Goal: Use online tool/utility: Use online tool/utility

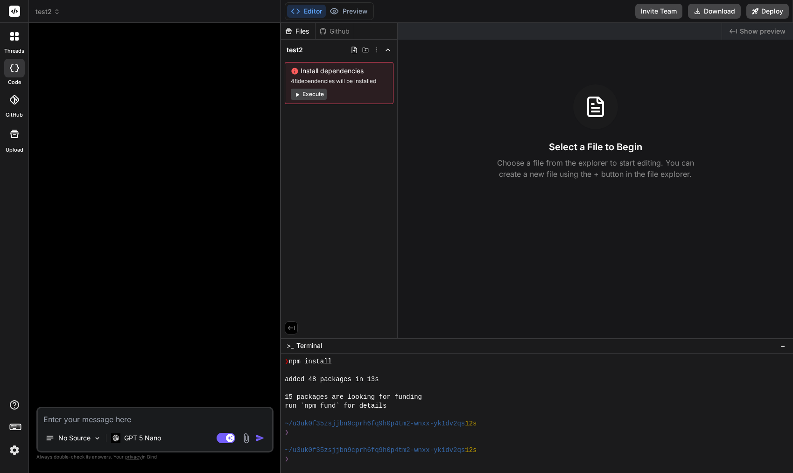
scroll to position [1108, 0]
click at [17, 13] on rect at bounding box center [14, 11] width 11 height 11
click at [17, 12] on rect at bounding box center [14, 11] width 11 height 11
click at [47, 14] on span "test2" at bounding box center [47, 11] width 25 height 9
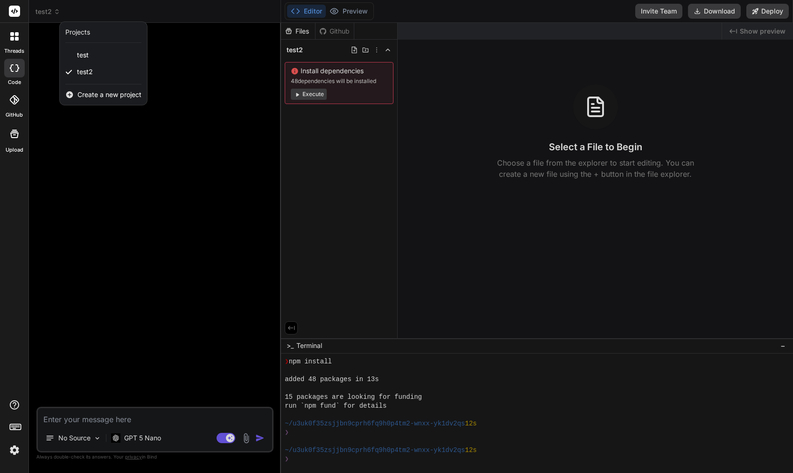
click at [65, 195] on div at bounding box center [396, 236] width 793 height 473
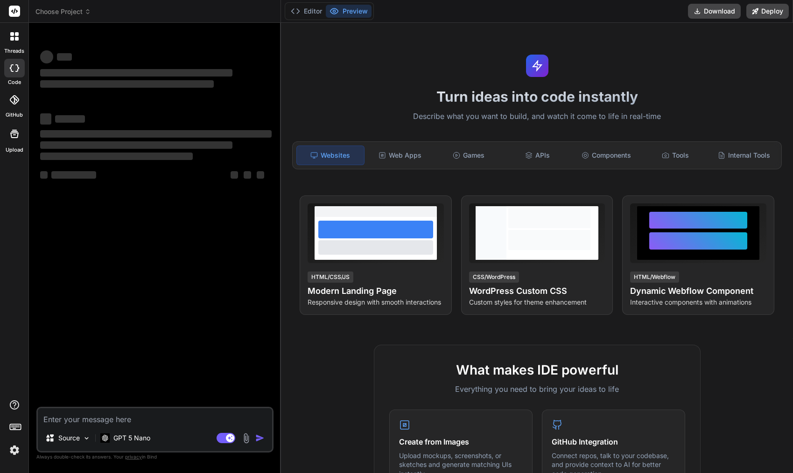
click at [83, 15] on span "Choose Project" at bounding box center [63, 11] width 56 height 9
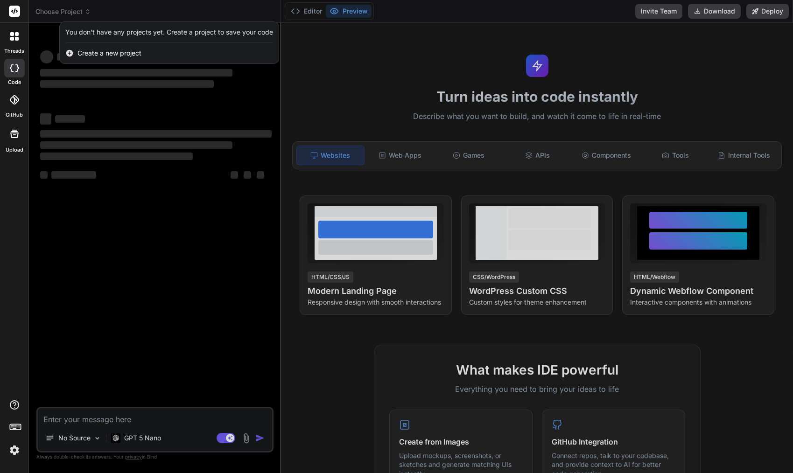
click at [78, 14] on div at bounding box center [396, 236] width 793 height 473
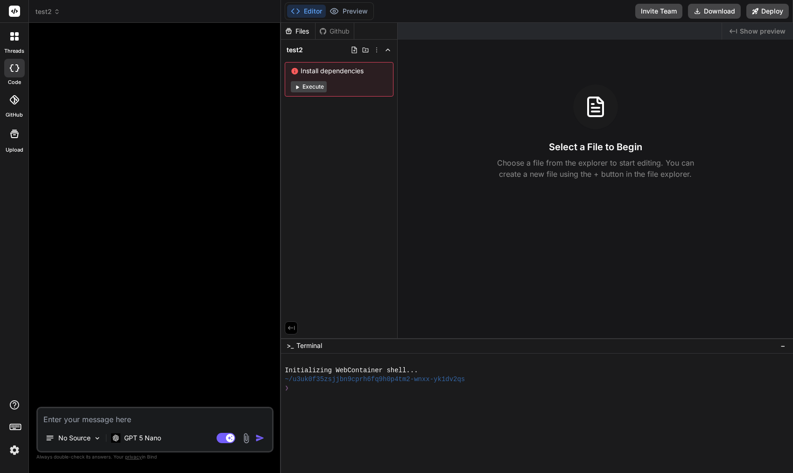
click at [78, 14] on div "test2" at bounding box center [154, 11] width 238 height 9
click at [48, 13] on span "test2" at bounding box center [47, 11] width 25 height 9
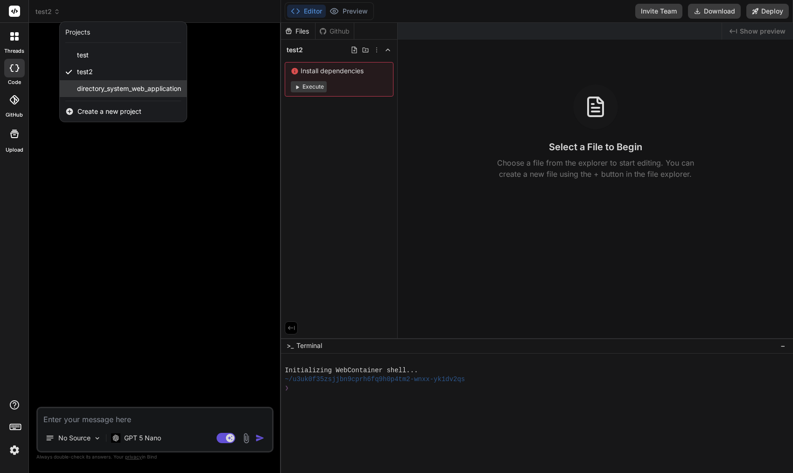
click at [115, 91] on span "directory_system_web_application" at bounding box center [129, 88] width 104 height 9
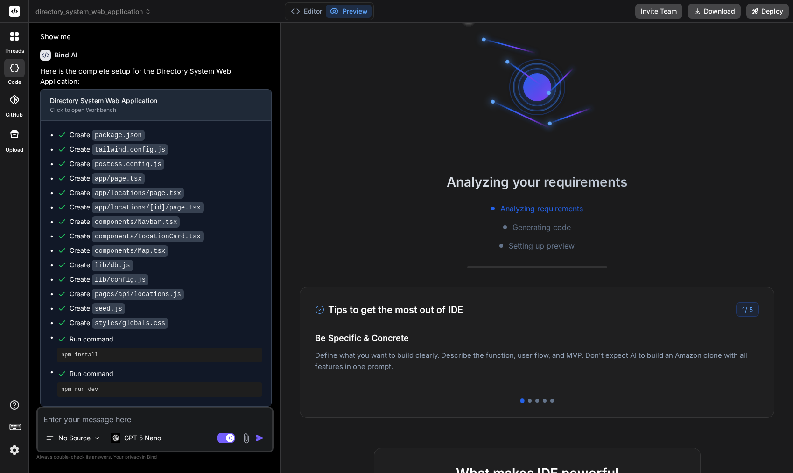
scroll to position [7, 0]
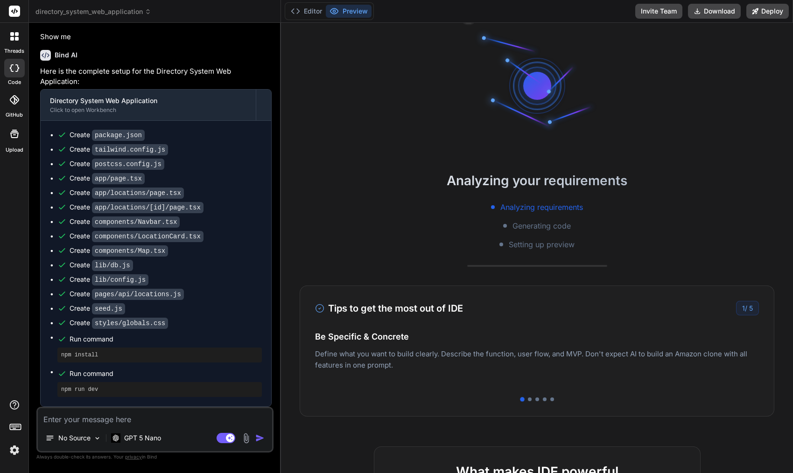
click at [499, 177] on h2 "Analyzing your requirements" at bounding box center [537, 181] width 512 height 20
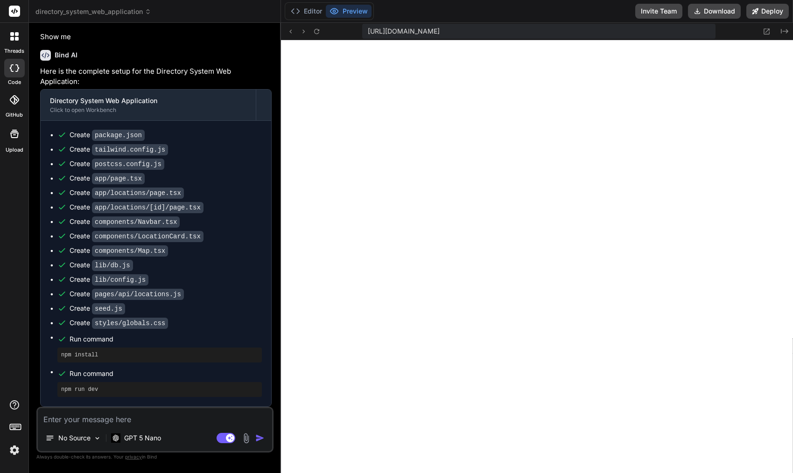
scroll to position [222, 0]
type textarea "x"
click at [361, 10] on button "Preview" at bounding box center [349, 11] width 46 height 13
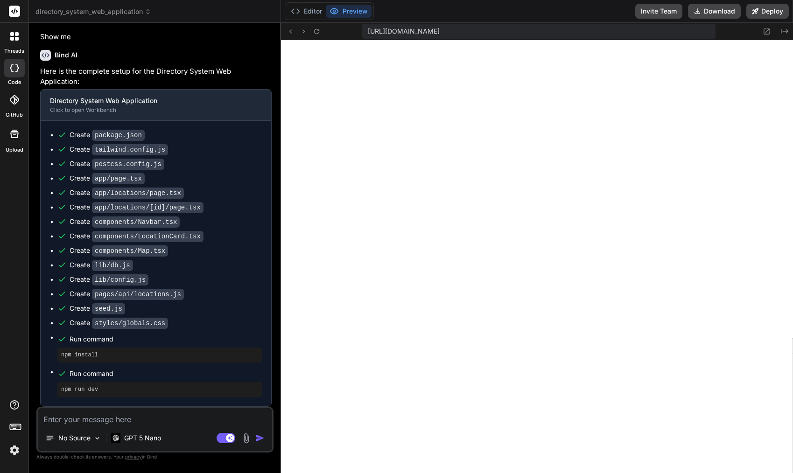
click at [323, 32] on div "https://u3uk0f35zsjjbn9cprh6fq9h0p4tm2-wnxx-yk1dv2qs--3000--96435430.local-corp…" at bounding box center [537, 31] width 512 height 17
click at [316, 32] on icon at bounding box center [317, 32] width 8 height 8
click at [293, 32] on icon at bounding box center [291, 32] width 8 height 8
click at [314, 12] on button "Editor" at bounding box center [306, 11] width 39 height 13
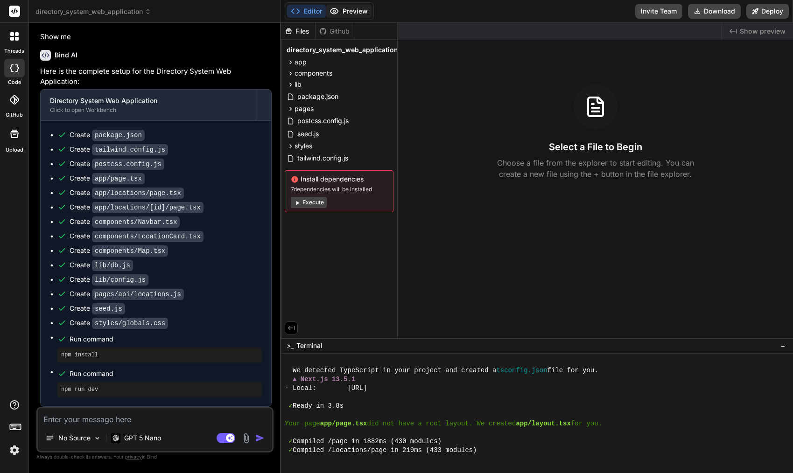
click at [352, 12] on button "Preview" at bounding box center [349, 11] width 46 height 13
